Goal: Transaction & Acquisition: Download file/media

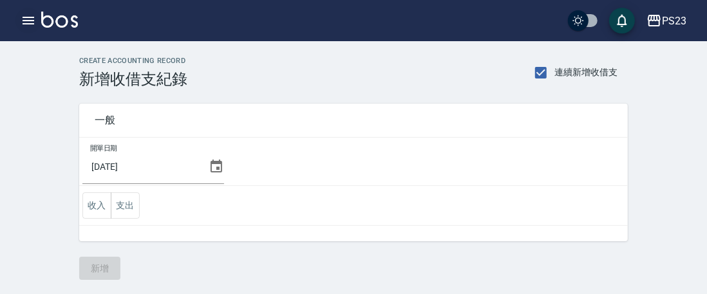
click at [28, 17] on icon "button" at bounding box center [29, 21] width 12 height 8
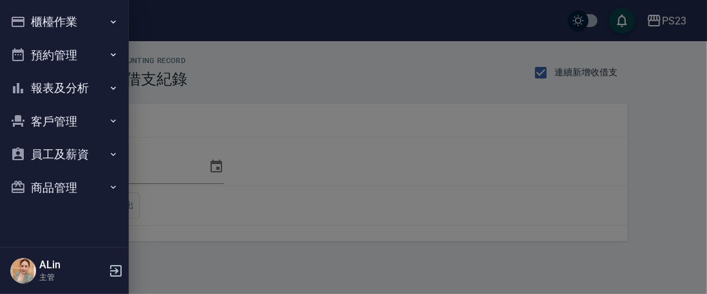
click at [81, 93] on button "報表及分析" at bounding box center [64, 87] width 118 height 33
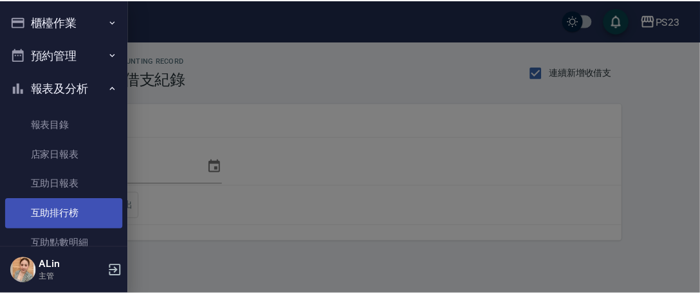
scroll to position [193, 0]
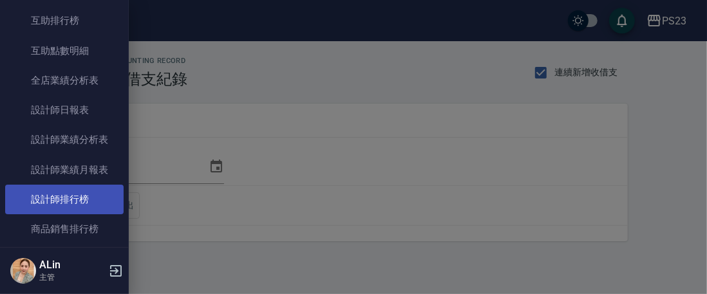
click at [76, 195] on link "設計師排行榜" at bounding box center [64, 200] width 118 height 30
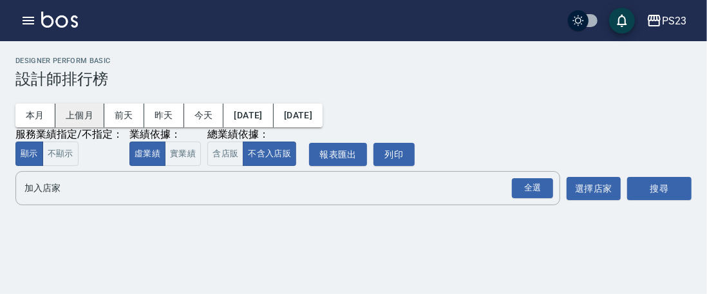
click at [82, 111] on button "上個月" at bounding box center [79, 116] width 49 height 24
click at [135, 194] on input "加入店家" at bounding box center [277, 188] width 513 height 23
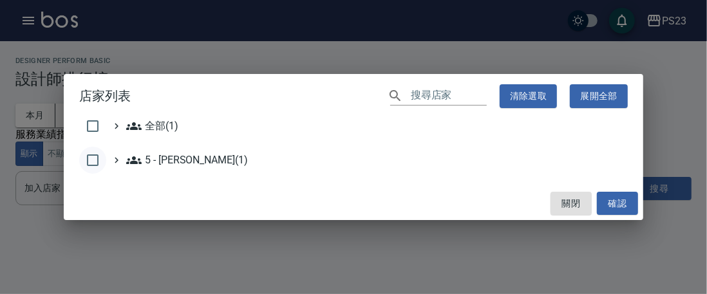
click at [104, 168] on input "checkbox" at bounding box center [92, 160] width 27 height 27
checkbox input "true"
click at [614, 207] on button "確認" at bounding box center [616, 204] width 41 height 24
checkbox input "false"
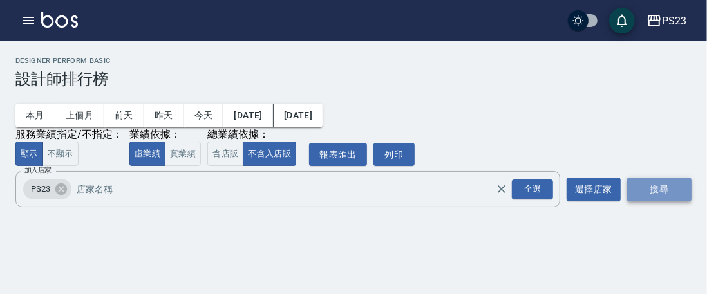
click at [665, 200] on button "搜尋" at bounding box center [659, 190] width 64 height 24
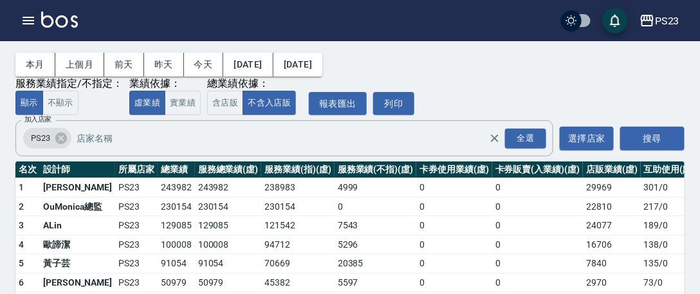
scroll to position [115, 0]
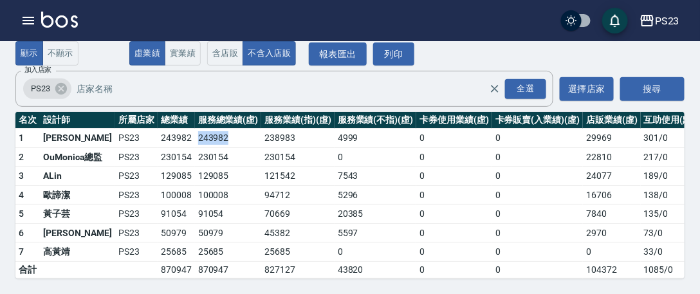
drag, startPoint x: 185, startPoint y: 130, endPoint x: 221, endPoint y: 127, distance: 35.5
click at [221, 129] on td "243982" at bounding box center [228, 138] width 67 height 19
click at [158, 129] on td "243982" at bounding box center [176, 138] width 37 height 19
drag, startPoint x: 148, startPoint y: 125, endPoint x: 186, endPoint y: 125, distance: 38.0
click at [189, 129] on tr "1 [PERSON_NAME] PS23 243982 243982 238983 4999 0 0 29969 301 / 0" at bounding box center [371, 138] width 713 height 19
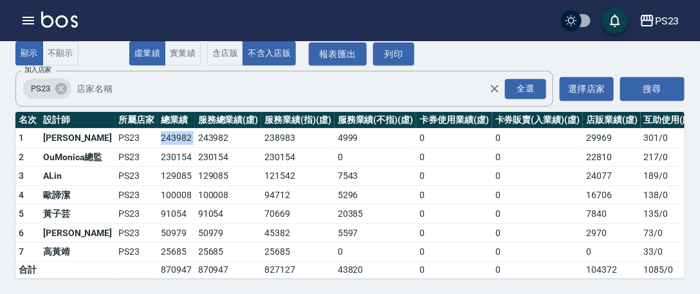
click at [171, 129] on td "243982" at bounding box center [176, 138] width 37 height 19
click at [181, 138] on td "243982" at bounding box center [176, 138] width 37 height 19
click at [165, 134] on td "243982" at bounding box center [176, 138] width 37 height 19
copy tr "243982"
click at [204, 147] on td "230154" at bounding box center [228, 156] width 67 height 19
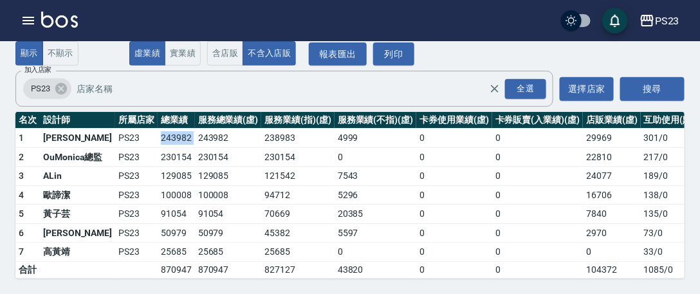
drag, startPoint x: 151, startPoint y: 128, endPoint x: 183, endPoint y: 127, distance: 32.2
click at [185, 129] on tr "1 [PERSON_NAME] PS23 243982 243982 238983 4999 0 0 29969 301 / 0" at bounding box center [371, 138] width 713 height 19
copy td "243982"
click at [204, 147] on td "230154" at bounding box center [228, 156] width 67 height 19
drag, startPoint x: 147, startPoint y: 147, endPoint x: 181, endPoint y: 149, distance: 33.5
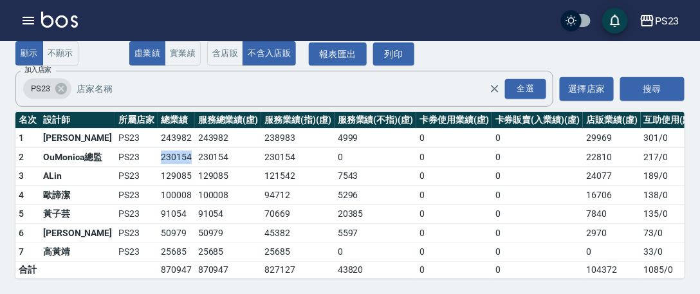
click at [181, 149] on td "230154" at bounding box center [176, 156] width 37 height 19
copy td "230154"
drag, startPoint x: 177, startPoint y: 163, endPoint x: 163, endPoint y: 168, distance: 15.1
click at [177, 167] on td "129085" at bounding box center [176, 176] width 37 height 19
drag, startPoint x: 145, startPoint y: 162, endPoint x: 185, endPoint y: 168, distance: 40.4
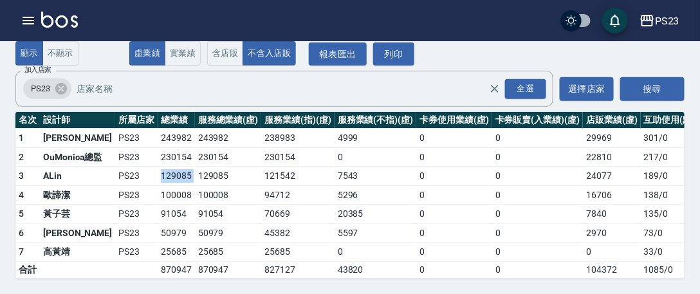
click at [185, 168] on tr "3 ALin PS23 129085 129085 121542 7543 0 0 24077 189 / 0" at bounding box center [371, 176] width 713 height 19
copy tr "129085"
drag, startPoint x: 152, startPoint y: 181, endPoint x: 189, endPoint y: 187, distance: 37.7
click at [189, 187] on tr "4 [PERSON_NAME]PS23 100008 100008 94712 5296 0 0 16706 138 / 0" at bounding box center [371, 194] width 713 height 19
copy td "100008"
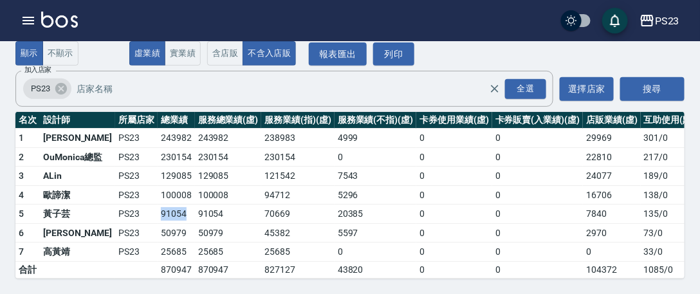
drag, startPoint x: 151, startPoint y: 203, endPoint x: 175, endPoint y: 203, distance: 24.5
click at [176, 205] on td "91054" at bounding box center [176, 214] width 37 height 19
copy td "91054"
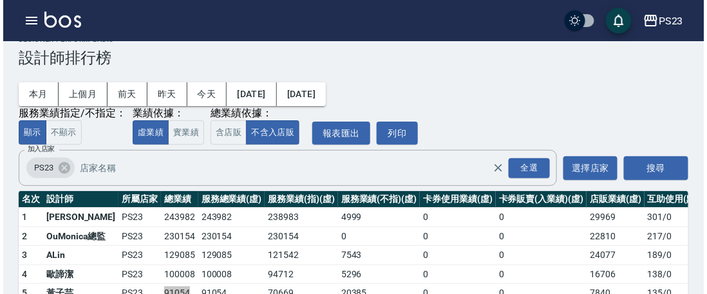
scroll to position [0, 0]
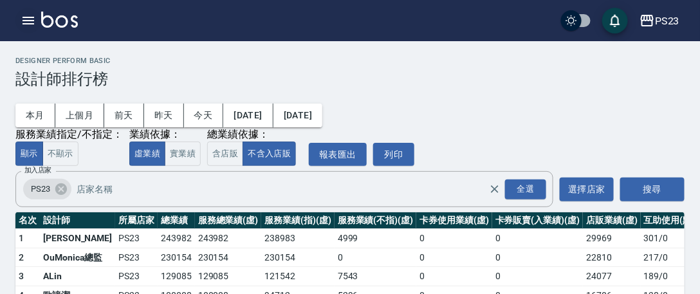
click at [32, 32] on button "button" at bounding box center [28, 21] width 26 height 26
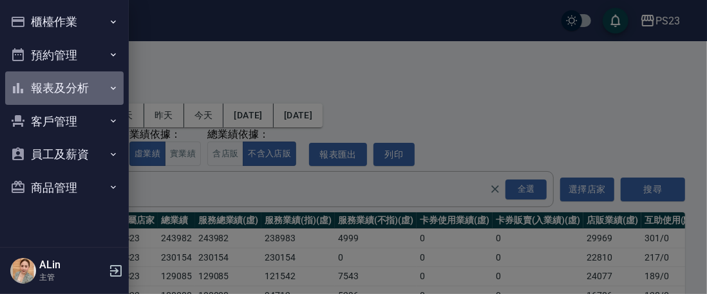
drag, startPoint x: 86, startPoint y: 87, endPoint x: 91, endPoint y: 100, distance: 13.6
click at [88, 87] on button "報表及分析" at bounding box center [64, 87] width 118 height 33
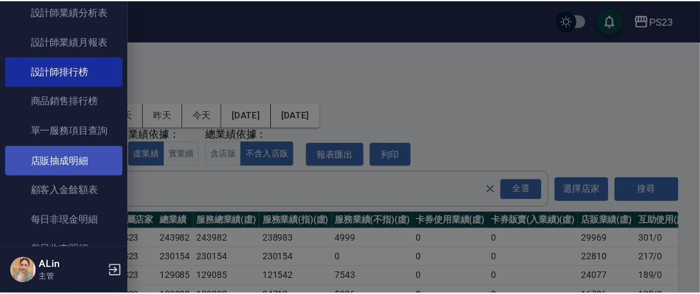
scroll to position [322, 0]
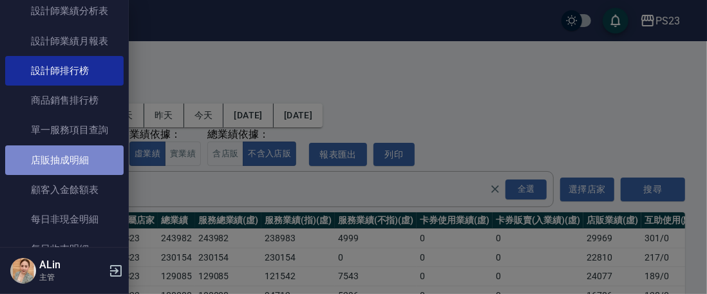
click at [81, 155] on link "店販抽成明細" at bounding box center [64, 160] width 118 height 30
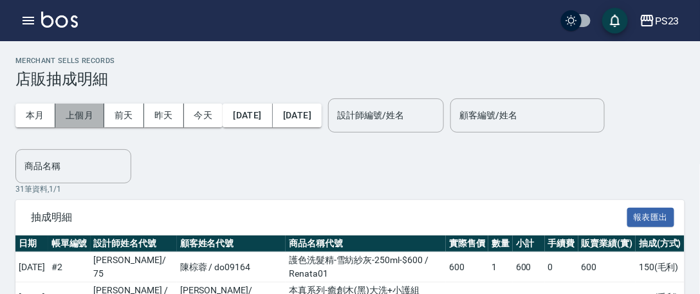
click at [90, 120] on button "上個月" at bounding box center [79, 116] width 49 height 24
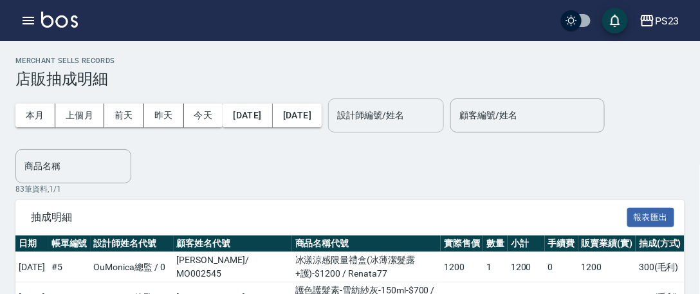
click at [403, 118] on input "設計師編號/姓名" at bounding box center [386, 115] width 104 height 23
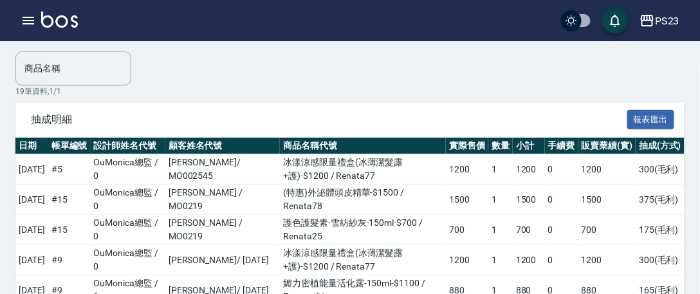
scroll to position [64, 0]
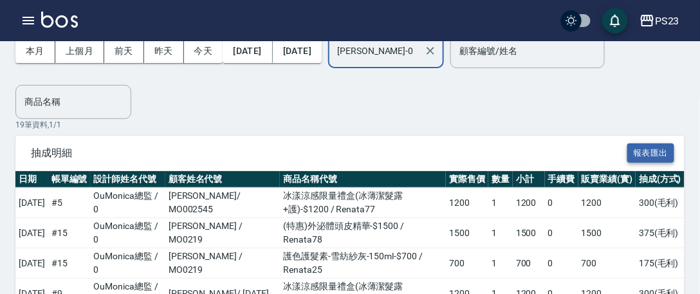
click at [644, 149] on button "報表匯出" at bounding box center [651, 153] width 48 height 20
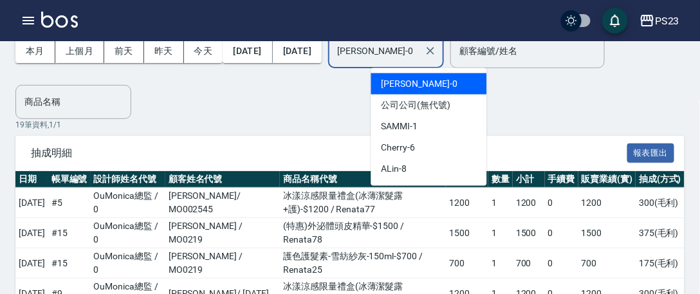
drag, startPoint x: 443, startPoint y: 56, endPoint x: 207, endPoint y: 69, distance: 235.9
click at [208, 69] on div "本月 上個月 [DATE] [DATE] [DATE] [DATE] [DATE] 設計師編號/姓名 [PERSON_NAME]-0 設計師編號/姓名 顧客編…" at bounding box center [309, 51] width 589 height 55
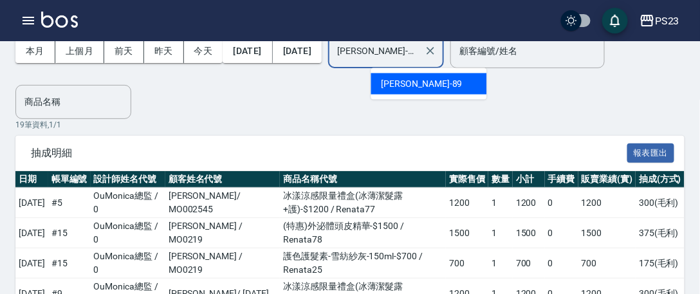
scroll to position [0, 0]
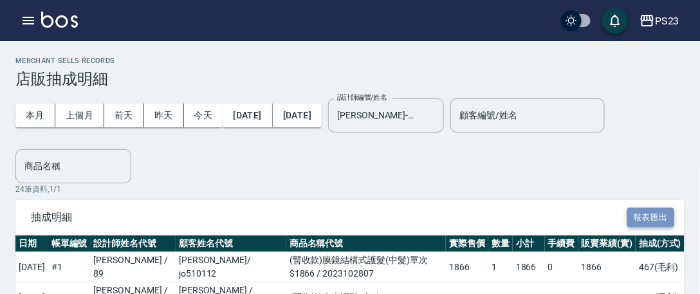
click at [635, 217] on button "報表匯出" at bounding box center [651, 218] width 48 height 20
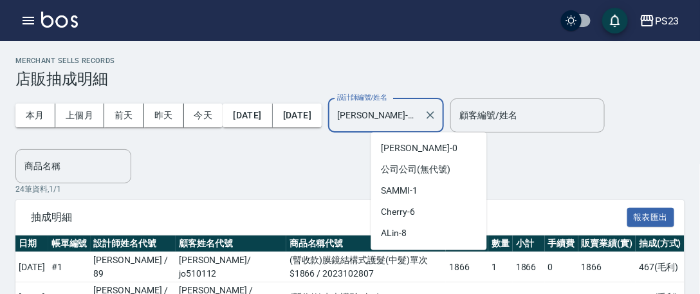
scroll to position [163, 0]
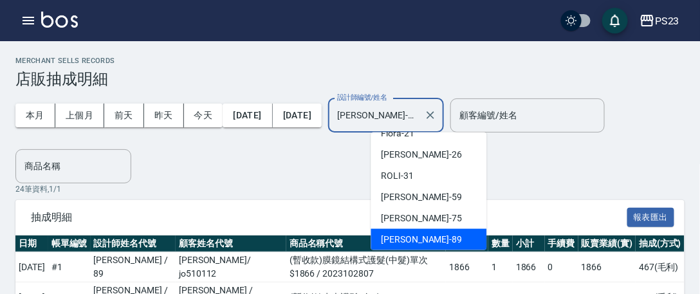
drag, startPoint x: 422, startPoint y: 122, endPoint x: 285, endPoint y: 123, distance: 137.1
click at [278, 127] on div "本月 上個月 [DATE] [DATE] [DATE] [DATE] [DATE] 設計師編號/姓名 [PERSON_NAME]-89 設計師編號/姓名 顧客…" at bounding box center [309, 115] width 589 height 55
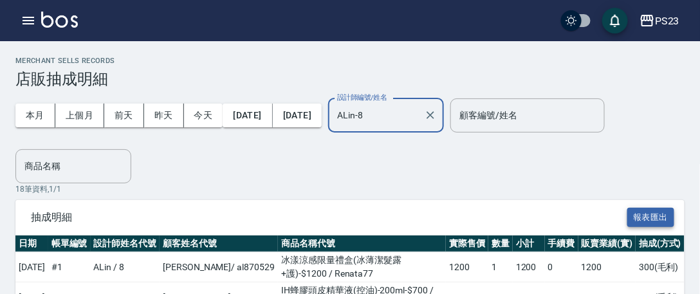
click at [662, 214] on button "報表匯出" at bounding box center [651, 218] width 48 height 20
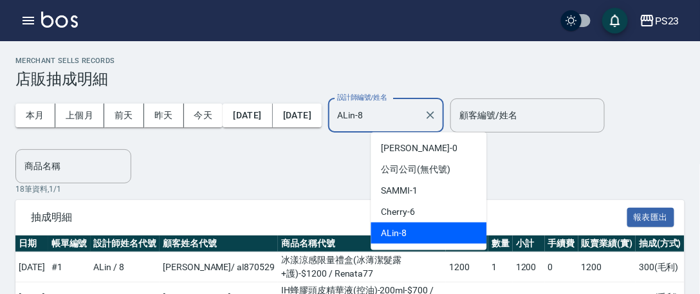
drag, startPoint x: 418, startPoint y: 118, endPoint x: 266, endPoint y: 141, distance: 153.6
click at [266, 141] on div "本月 上個月 [DATE] [DATE] [DATE] [DATE] [DATE] 設計師編號/姓名 ALin-8 設計師編號/姓名 顧客編號/姓名 顧客編號…" at bounding box center [309, 115] width 589 height 55
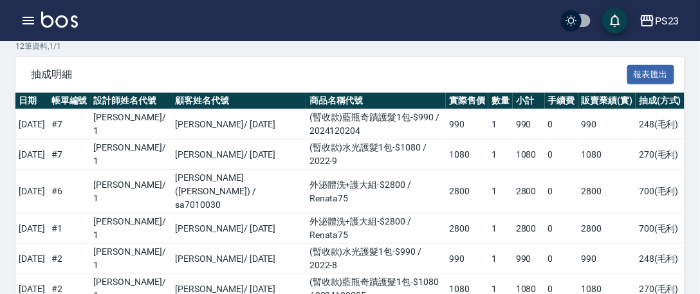
scroll to position [12, 0]
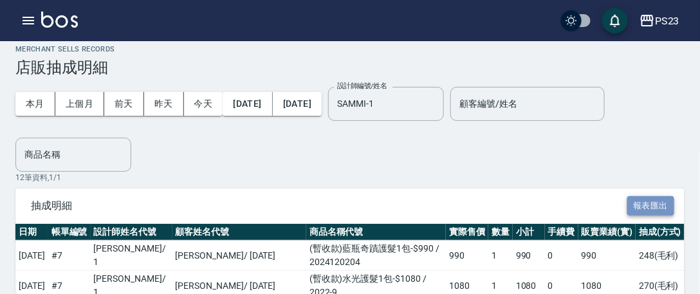
drag, startPoint x: 657, startPoint y: 208, endPoint x: 634, endPoint y: 208, distance: 22.5
click at [657, 207] on button "報表匯出" at bounding box center [651, 206] width 48 height 20
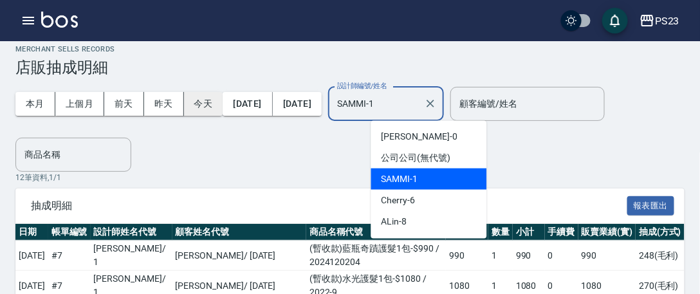
drag, startPoint x: 423, startPoint y: 106, endPoint x: 211, endPoint y: 106, distance: 211.7
click at [248, 111] on div "本月 上個月 [DATE] [DATE] [DATE] [DATE] [DATE] 設計師編號/姓名 [PERSON_NAME]-1 設計師編號/姓名 顧客編…" at bounding box center [309, 104] width 589 height 55
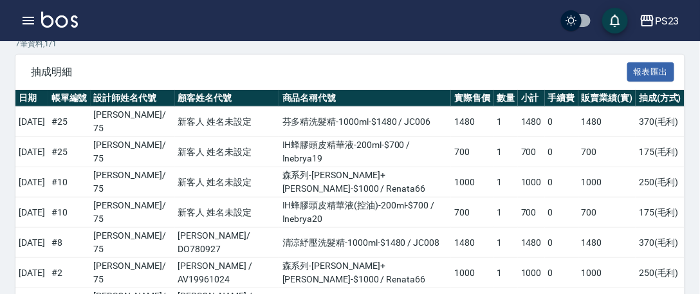
scroll to position [129, 0]
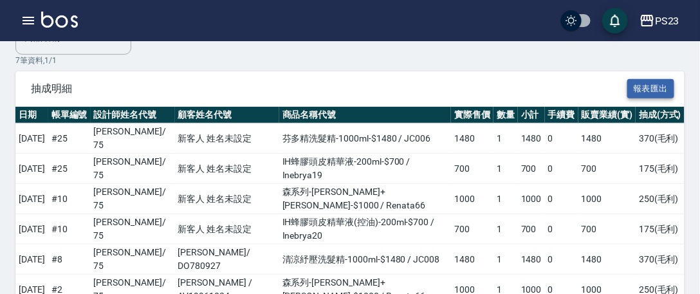
type input "Donna-75"
click at [657, 90] on button "報表匯出" at bounding box center [651, 89] width 48 height 20
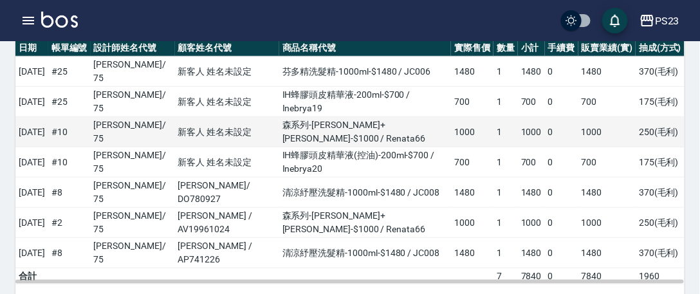
scroll to position [211, 0]
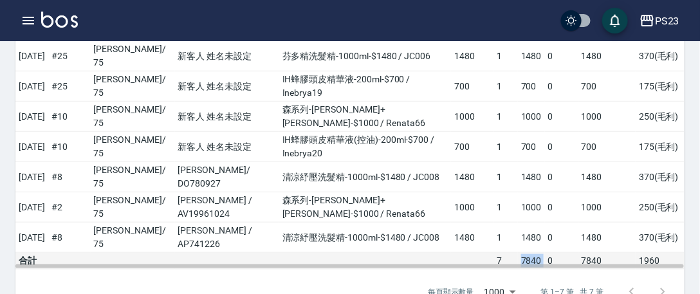
drag, startPoint x: 521, startPoint y: 217, endPoint x: 546, endPoint y: 214, distance: 25.3
click at [546, 253] on tr "合計 7 7840 0 7840 1960" at bounding box center [349, 261] width 669 height 17
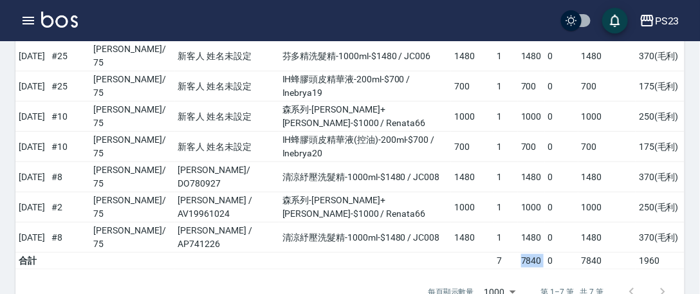
copy td "7840"
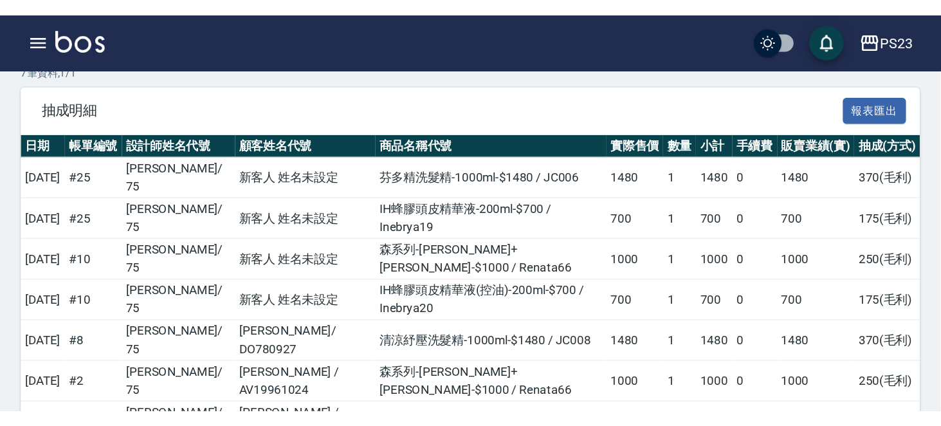
scroll to position [0, 0]
